Goal: Information Seeking & Learning: Learn about a topic

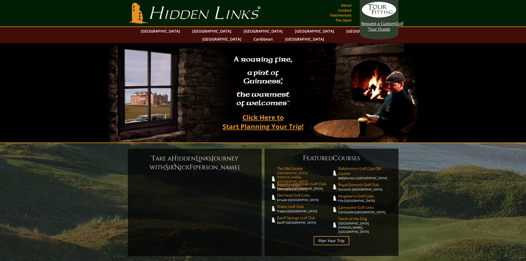
click at [289, 166] on link "The Old Course St. Andrews Links, St. Andrews Scotland" at bounding box center [304, 179] width 55 height 26
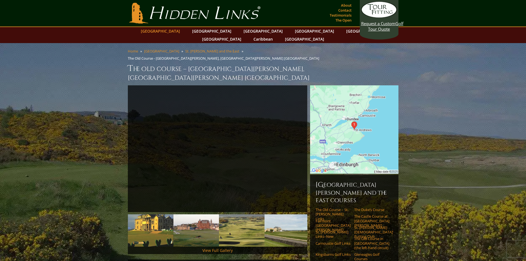
click at [173, 30] on link "[GEOGRAPHIC_DATA]" at bounding box center [160, 31] width 45 height 8
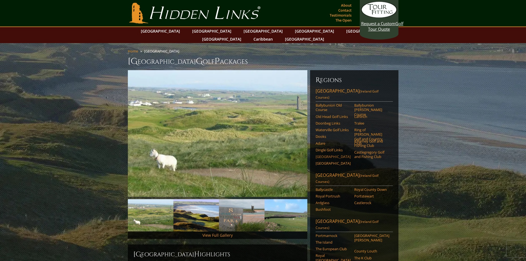
click at [319, 154] on link "[GEOGRAPHIC_DATA]" at bounding box center [333, 156] width 35 height 4
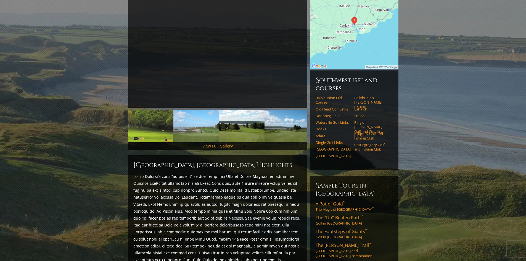
scroll to position [88, 0]
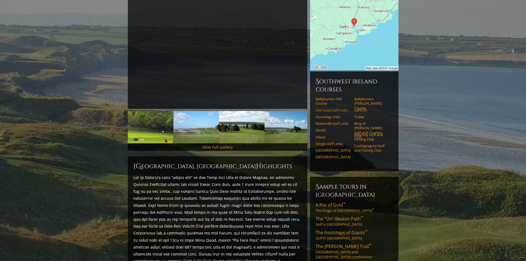
click at [329, 108] on link "Old Head Golf Links" at bounding box center [333, 110] width 35 height 4
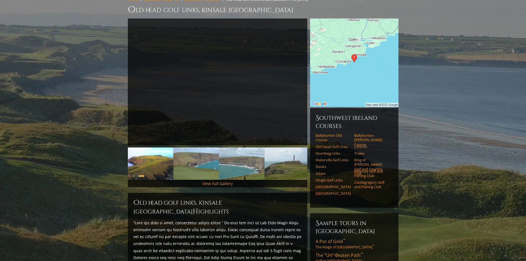
scroll to position [48, 0]
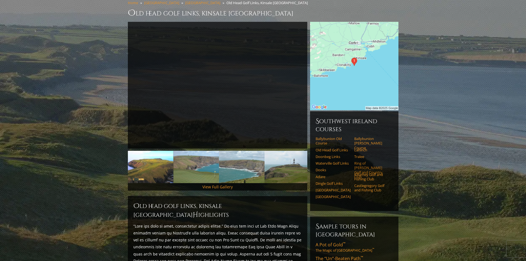
click at [367, 161] on link "Ring of [PERSON_NAME] Golf and Country Club" at bounding box center [371, 170] width 35 height 18
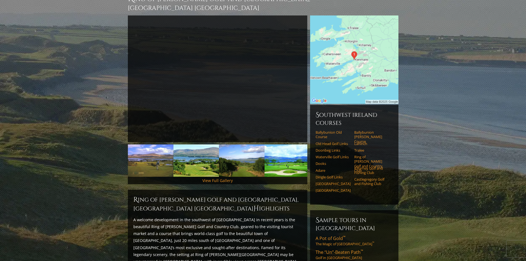
scroll to position [61, 0]
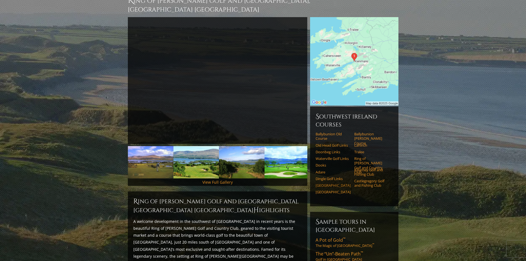
click at [317, 183] on link "[GEOGRAPHIC_DATA]" at bounding box center [333, 185] width 35 height 4
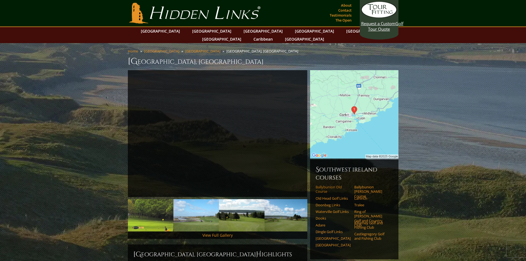
click at [324, 185] on link "Ballybunion Old Course" at bounding box center [333, 189] width 35 height 9
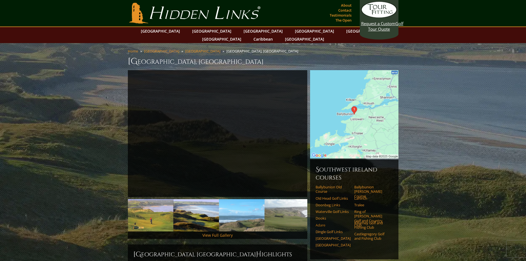
click at [321, 223] on link "Adare" at bounding box center [333, 225] width 35 height 4
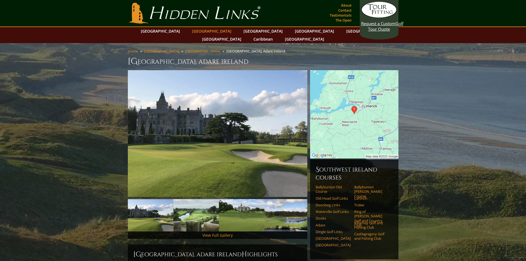
click at [203, 31] on link "[GEOGRAPHIC_DATA]" at bounding box center [211, 31] width 45 height 8
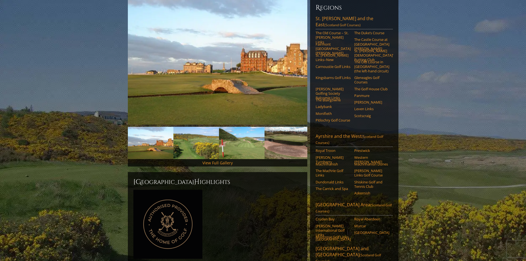
scroll to position [62, 0]
